Goal: Information Seeking & Learning: Check status

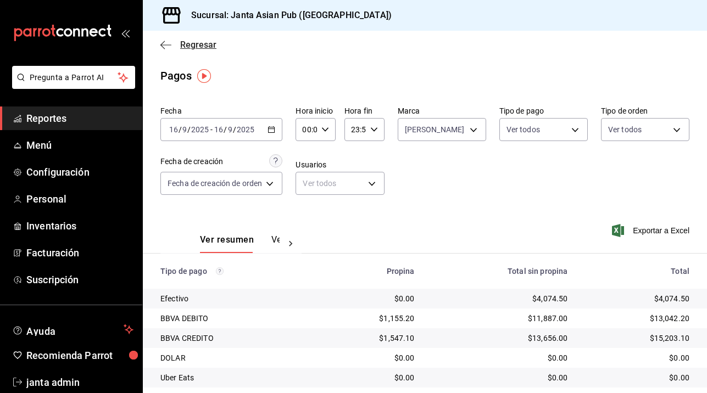
click at [180, 41] on span "Regresar" at bounding box center [188, 45] width 56 height 10
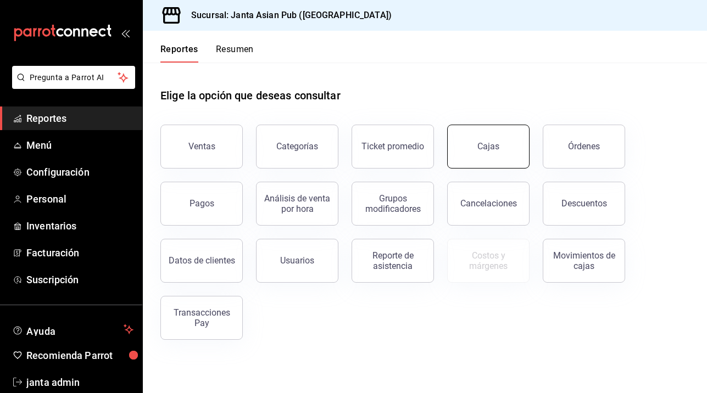
click at [465, 141] on link "Cajas" at bounding box center [488, 147] width 82 height 44
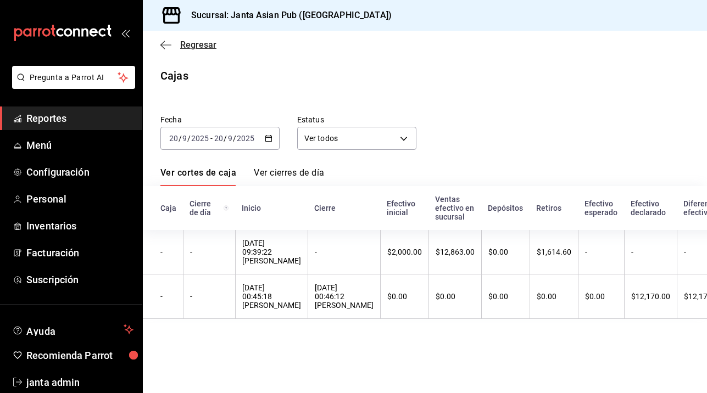
click at [169, 45] on icon "button" at bounding box center [165, 44] width 11 height 1
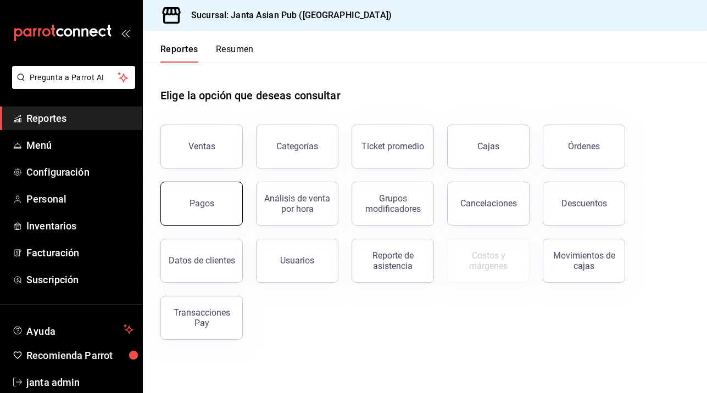
click at [197, 208] on div "Pagos" at bounding box center [201, 203] width 25 height 10
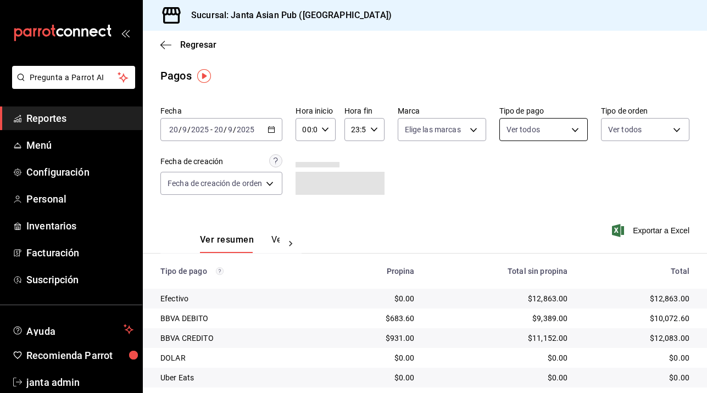
click at [577, 130] on body "Pregunta a Parrot AI Reportes Menú Configuración Personal Inventarios Facturaci…" at bounding box center [353, 196] width 707 height 393
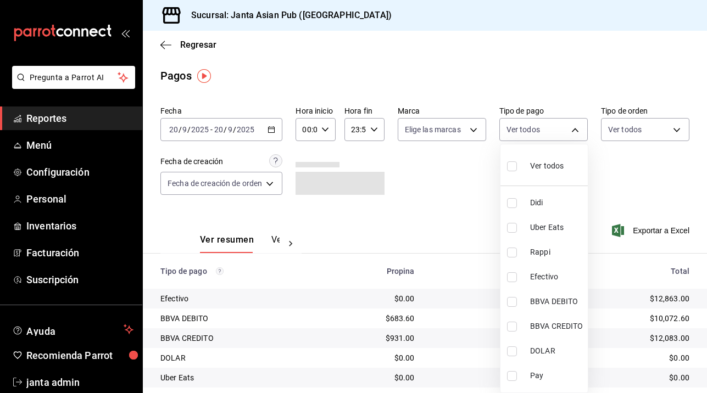
click at [513, 168] on input "checkbox" at bounding box center [512, 166] width 10 height 10
checkbox input "true"
type input "b0e7d0ea-07a7-42e7-ac8d-3a75448cedc8,2585e2d5-3b1c-41dc-91be-ace4fd3f126e,8b514…"
checkbox input "true"
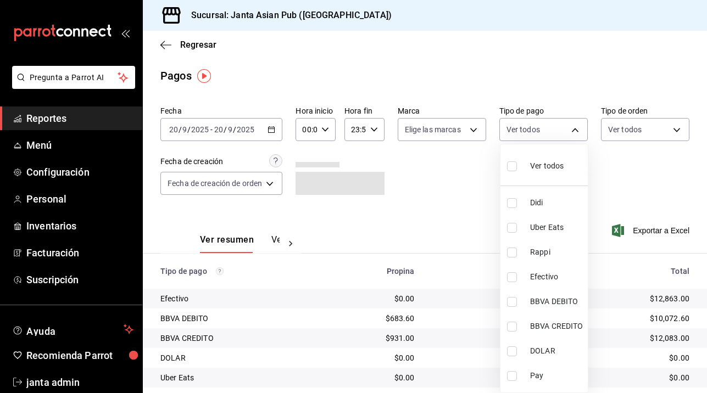
checkbox input "true"
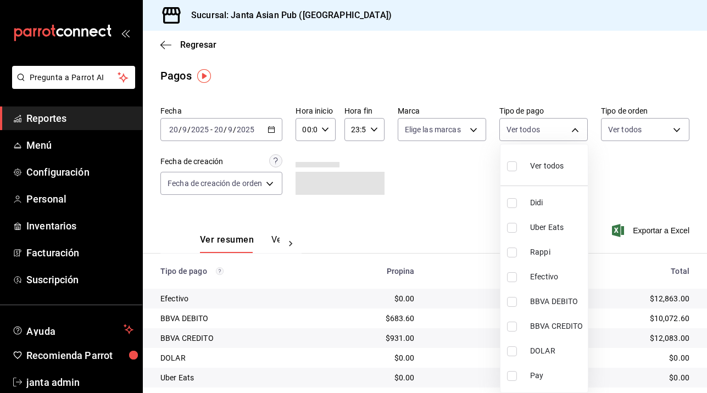
checkbox input "true"
click at [675, 130] on div at bounding box center [353, 196] width 707 height 393
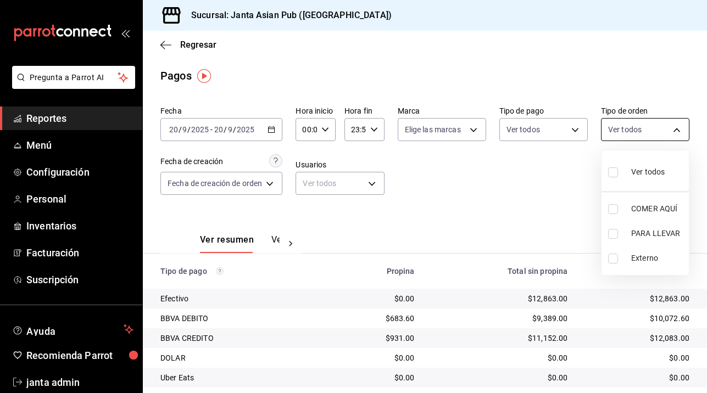
click at [684, 126] on body "Pregunta a Parrot AI Reportes Menú Configuración Personal Inventarios Facturaci…" at bounding box center [353, 196] width 707 height 393
click at [612, 172] on input "checkbox" at bounding box center [613, 172] width 10 height 10
checkbox input "true"
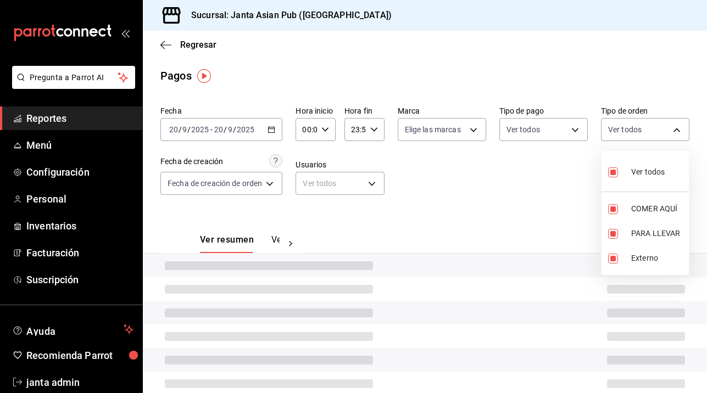
type input "cecbe1d2-0685-4b91-9b18-30ed67a7ce8a,c7915639-2b54-4f57-83bf-29acfaaa6073,EXTER…"
checkbox input "true"
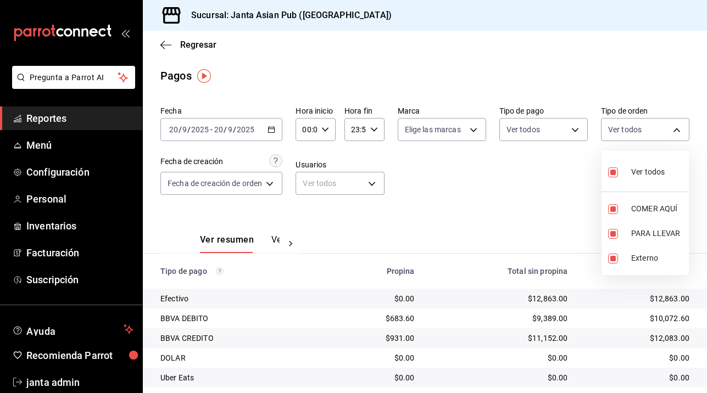
click at [474, 134] on div at bounding box center [353, 196] width 707 height 393
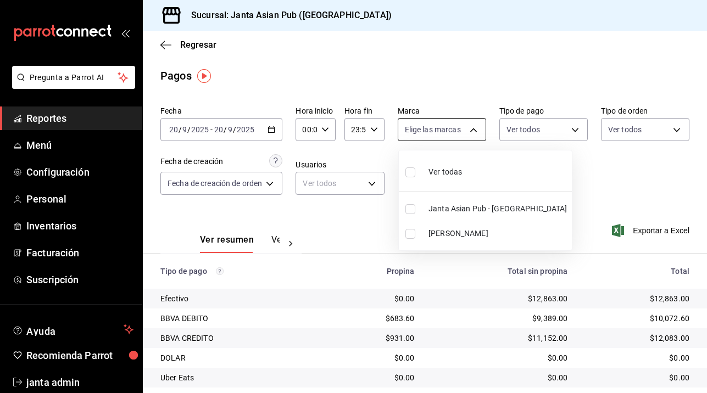
click at [473, 128] on body "Pregunta a Parrot AI Reportes Menú Configuración Personal Inventarios Facturaci…" at bounding box center [353, 196] width 707 height 393
click at [443, 232] on span "[PERSON_NAME]" at bounding box center [497, 234] width 139 height 12
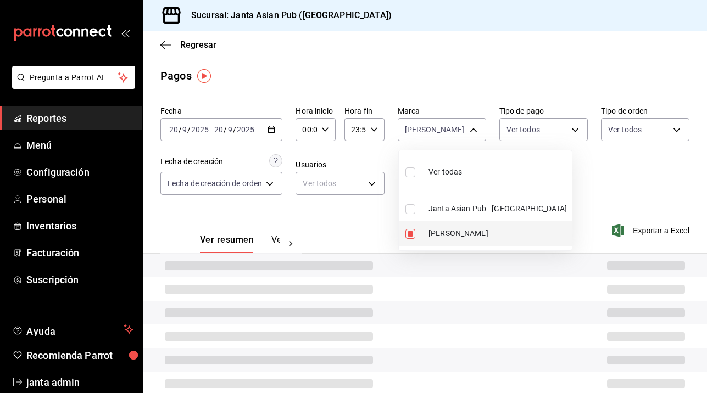
type input "be46397b-311f-4062-b626-5c189c252b46"
checkbox input "true"
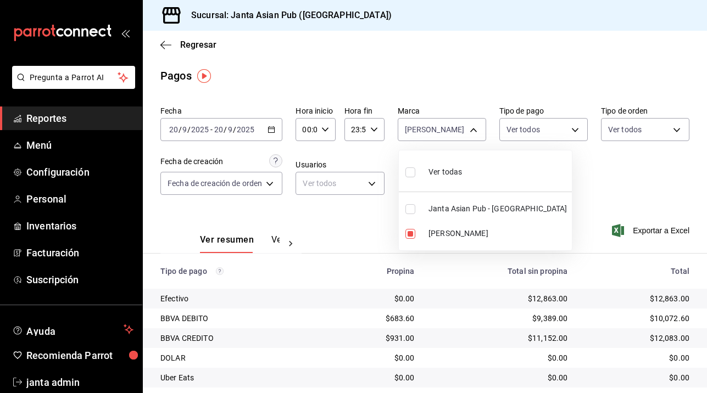
click at [165, 43] on div at bounding box center [353, 196] width 707 height 393
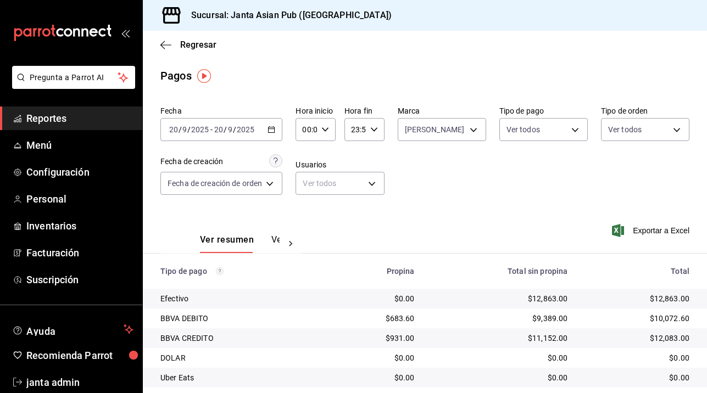
click at [165, 43] on icon "button" at bounding box center [165, 45] width 11 height 10
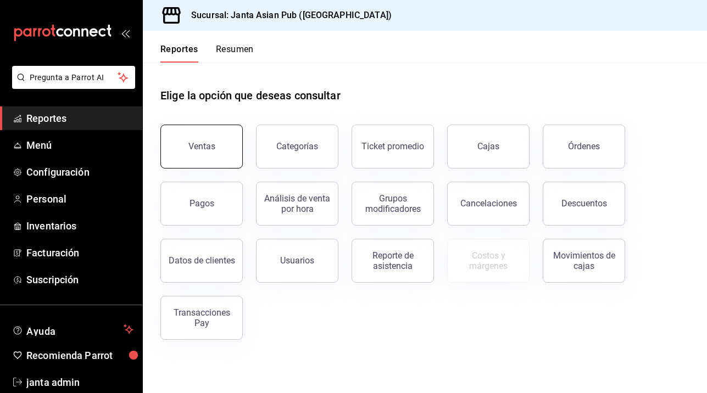
click at [214, 146] on div "Ventas" at bounding box center [201, 146] width 27 height 10
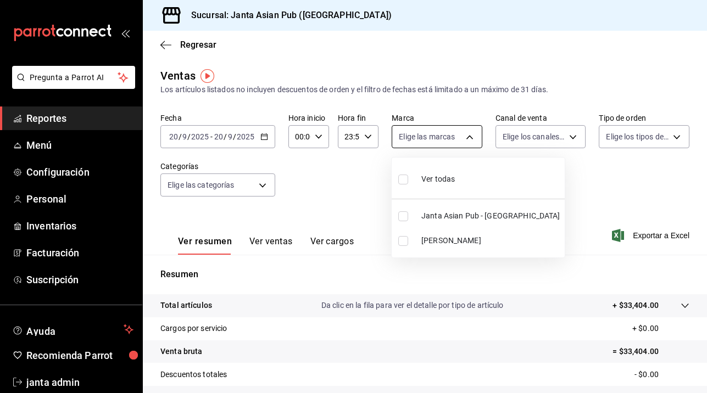
click at [470, 137] on body "Pregunta a Parrot AI Reportes Menú Configuración Personal Inventarios Facturaci…" at bounding box center [353, 196] width 707 height 393
click at [406, 184] on input "checkbox" at bounding box center [403, 180] width 10 height 10
checkbox input "true"
type input "1db30118-5670-46c3-9d09-b77bd7bb8fe6,be46397b-311f-4062-b626-5c189c252b46"
checkbox input "true"
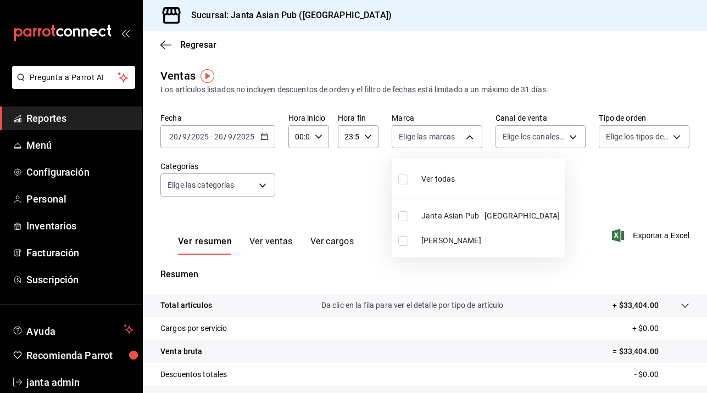
checkbox input "true"
click at [571, 135] on div at bounding box center [353, 196] width 707 height 393
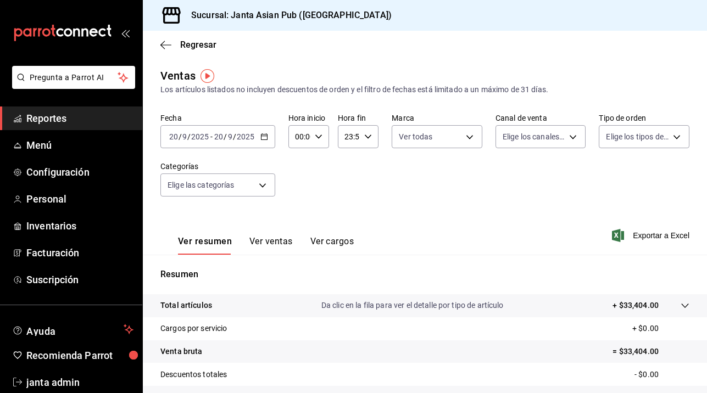
click at [571, 135] on body "Pregunta a Parrot AI Reportes Menú Configuración Personal Inventarios Facturaci…" at bounding box center [353, 196] width 707 height 393
click at [499, 177] on li "Ver todos" at bounding box center [540, 178] width 90 height 32
type input "PARROT,UBER_EATS,RAPPI,DIDI_FOOD,ONLINE"
checkbox input "true"
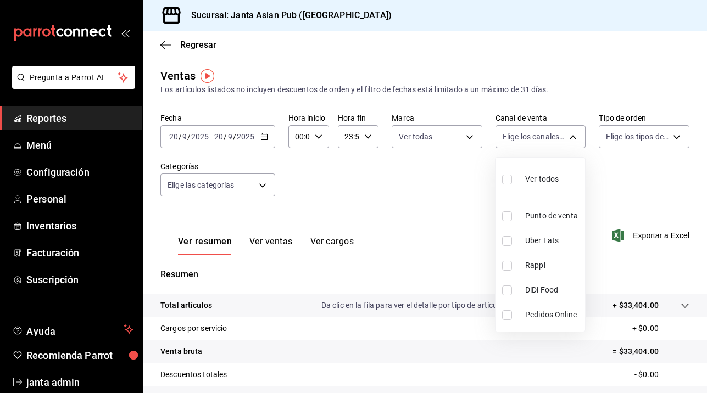
checkbox input "true"
click at [675, 137] on div at bounding box center [353, 196] width 707 height 393
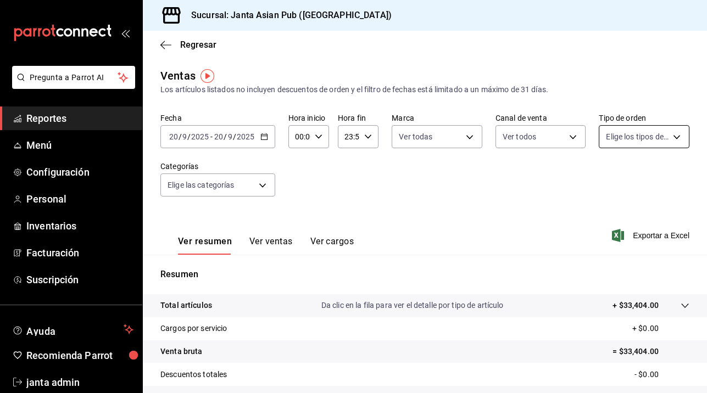
click at [643, 141] on body "Pregunta a Parrot AI Reportes Menú Configuración Personal Inventarios Facturaci…" at bounding box center [353, 196] width 707 height 393
click at [612, 182] on input "checkbox" at bounding box center [611, 180] width 10 height 10
checkbox input "true"
type input "cecbe1d2-0685-4b91-9b18-30ed67a7ce8a,c7915639-2b54-4f57-83bf-29acfaaa6073,EXTER…"
checkbox input "true"
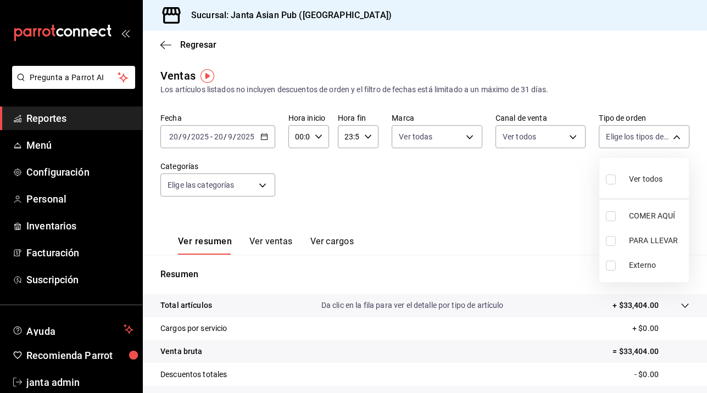
checkbox input "true"
click at [524, 181] on div at bounding box center [353, 196] width 707 height 393
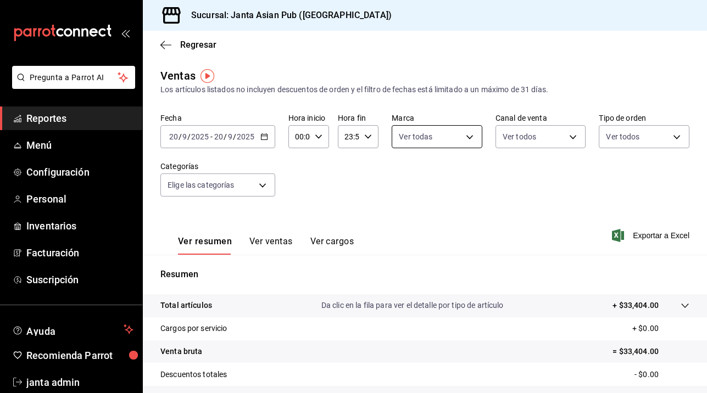
click at [467, 135] on body "Pregunta a Parrot AI Reportes Menú Configuración Personal Inventarios Facturaci…" at bounding box center [353, 196] width 707 height 393
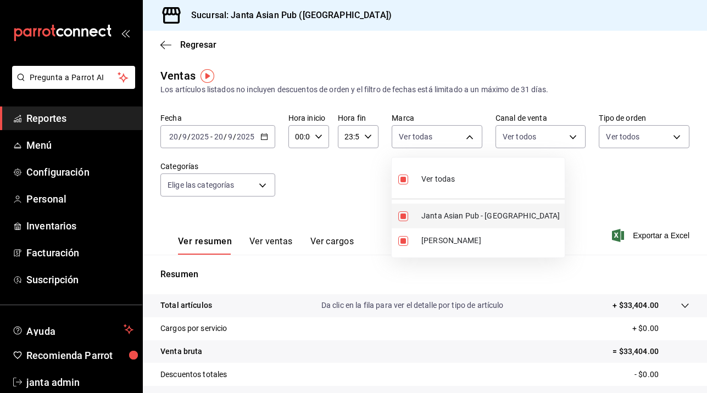
click at [403, 217] on input "checkbox" at bounding box center [403, 216] width 10 height 10
checkbox input "false"
type input "be46397b-311f-4062-b626-5c189c252b46"
checkbox input "false"
click at [452, 109] on div at bounding box center [353, 196] width 707 height 393
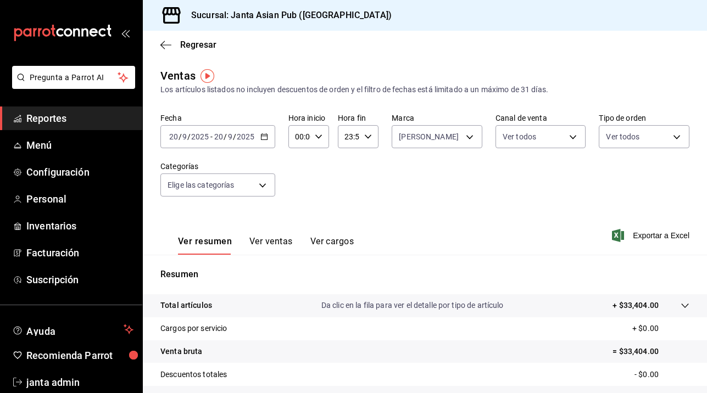
click at [157, 46] on div "Regresar" at bounding box center [425, 45] width 564 height 28
click at [164, 46] on icon "button" at bounding box center [165, 45] width 11 height 10
